Goal: Navigation & Orientation: Find specific page/section

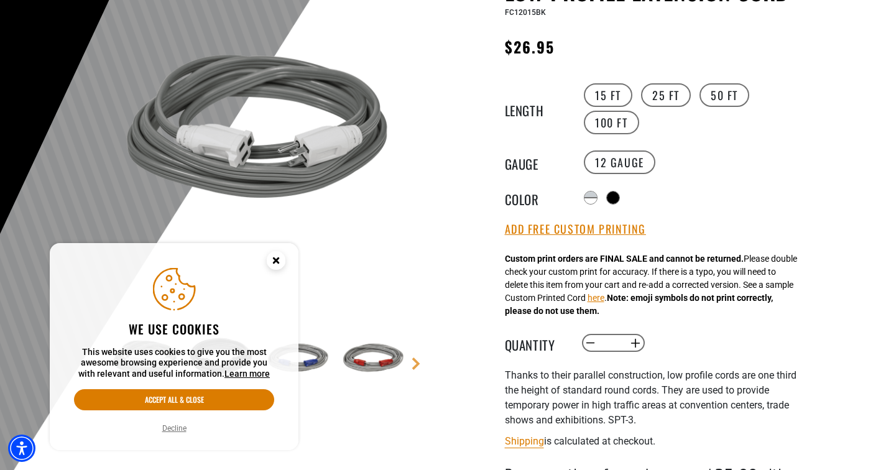
scroll to position [159, 0]
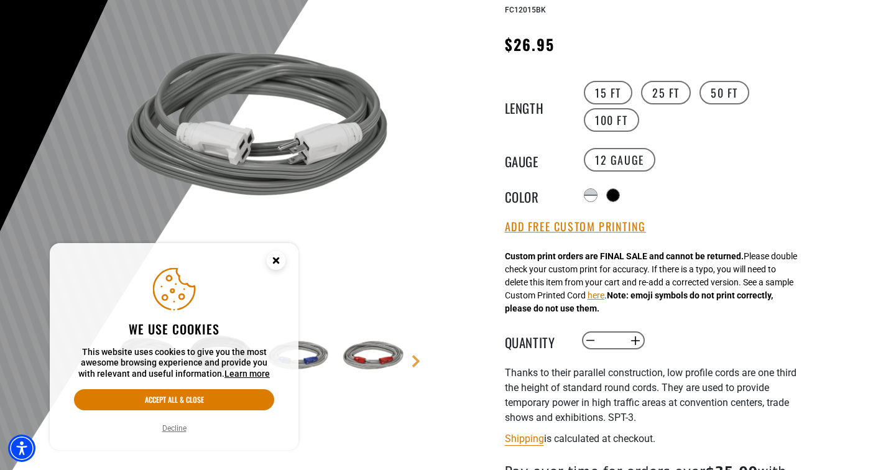
click at [844, 145] on div at bounding box center [445, 228] width 891 height 610
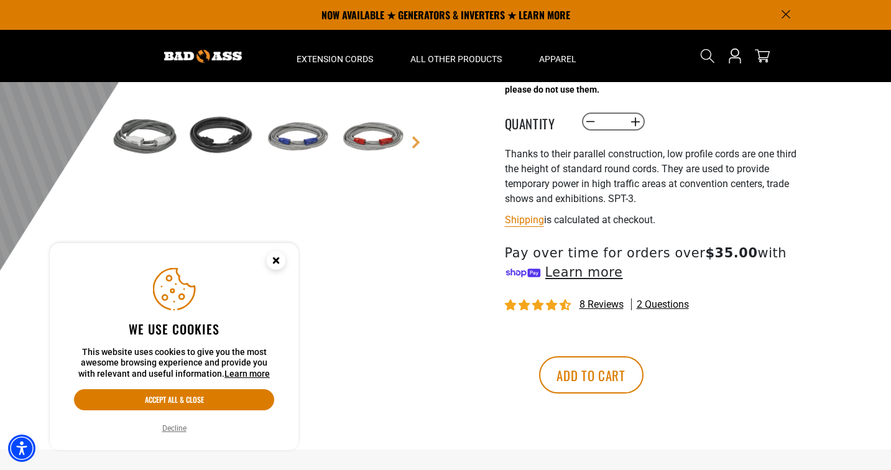
scroll to position [0, 0]
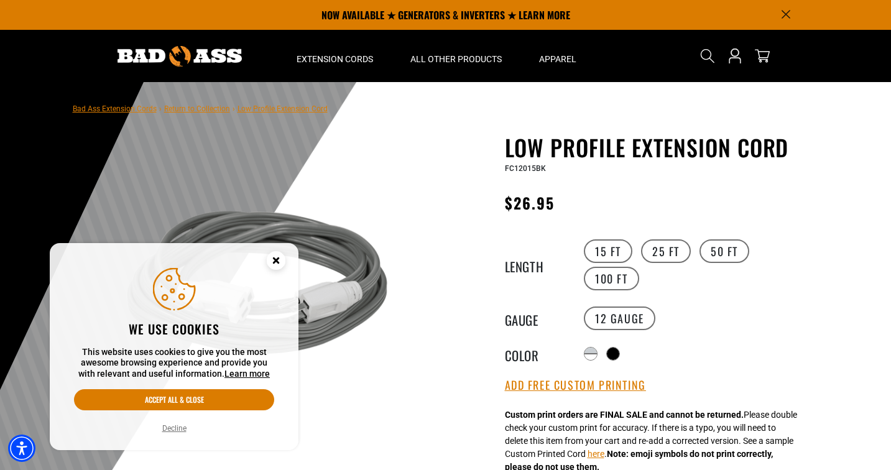
click at [278, 263] on circle "Close this option" at bounding box center [276, 260] width 19 height 19
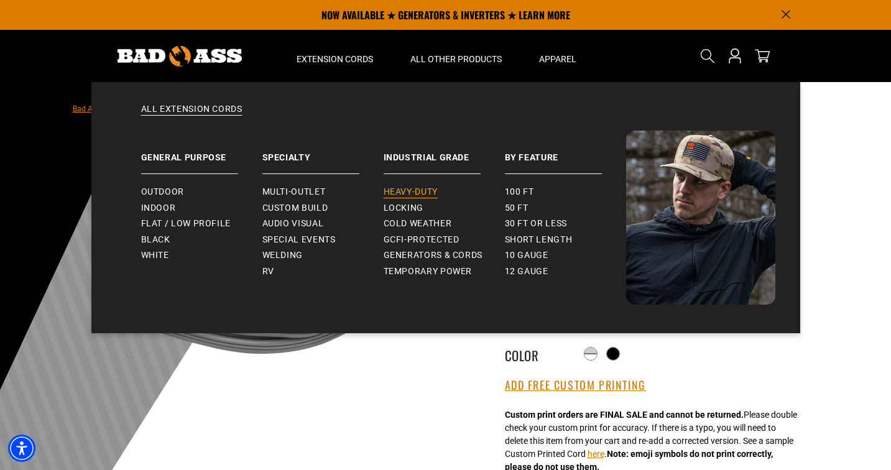
click at [409, 191] on span "Heavy-Duty" at bounding box center [411, 192] width 54 height 11
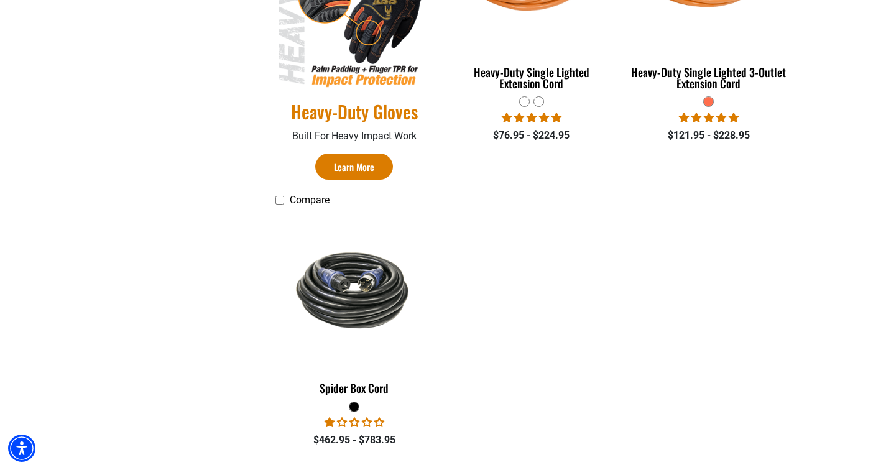
scroll to position [947, 0]
